Goal: Task Accomplishment & Management: Use online tool/utility

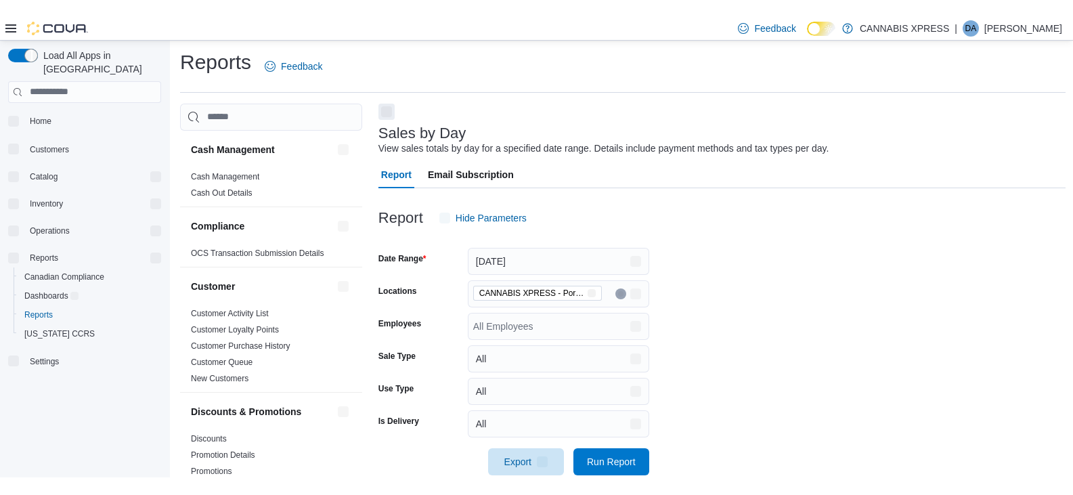
scroll to position [28, 0]
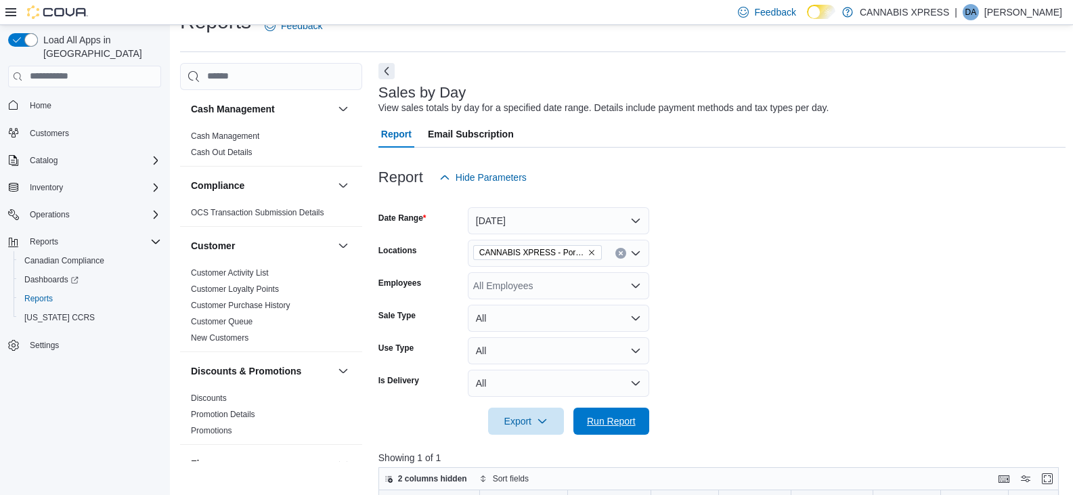
drag, startPoint x: 612, startPoint y: 419, endPoint x: 863, endPoint y: 362, distance: 257.5
click at [612, 419] on span "Run Report" at bounding box center [611, 421] width 49 height 14
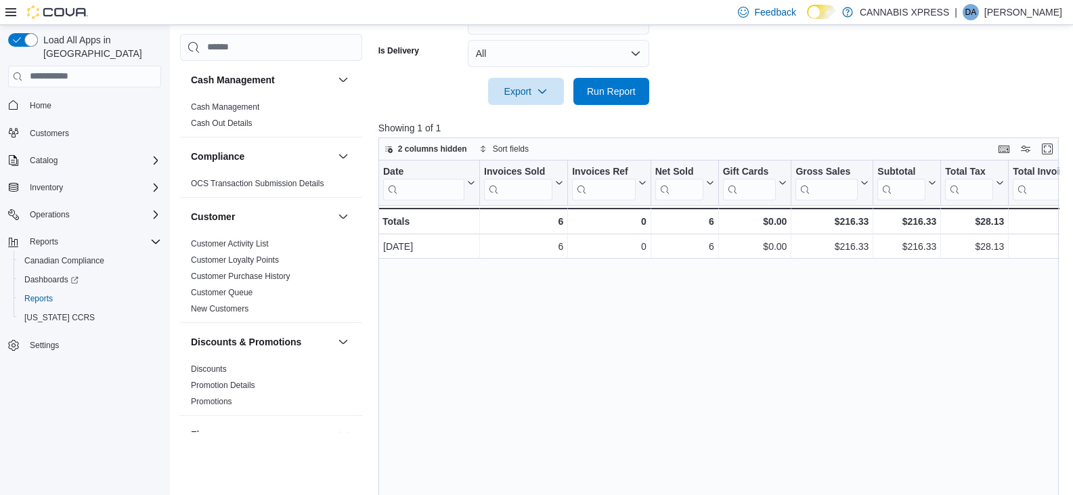
scroll to position [406, 0]
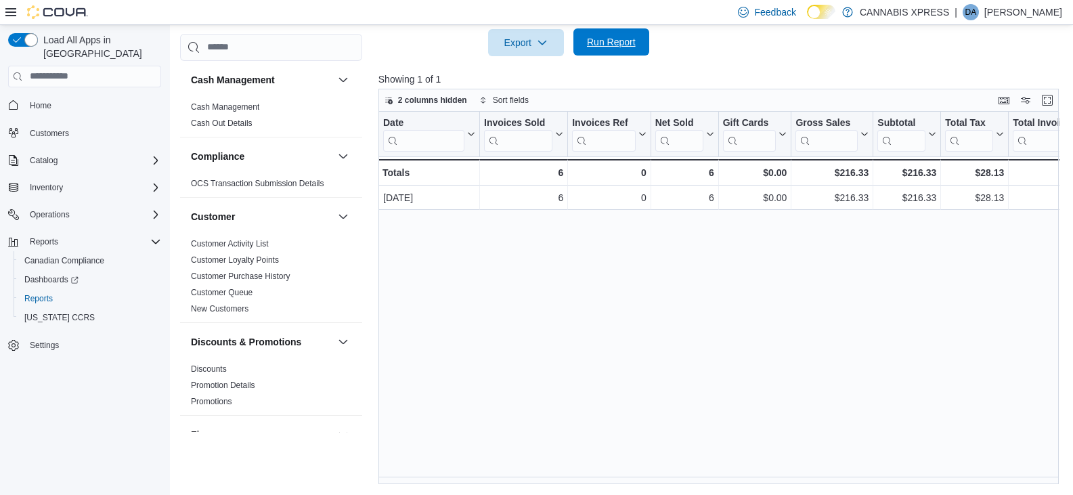
click at [631, 39] on span "Run Report" at bounding box center [611, 42] width 49 height 14
